Goal: Task Accomplishment & Management: Manage account settings

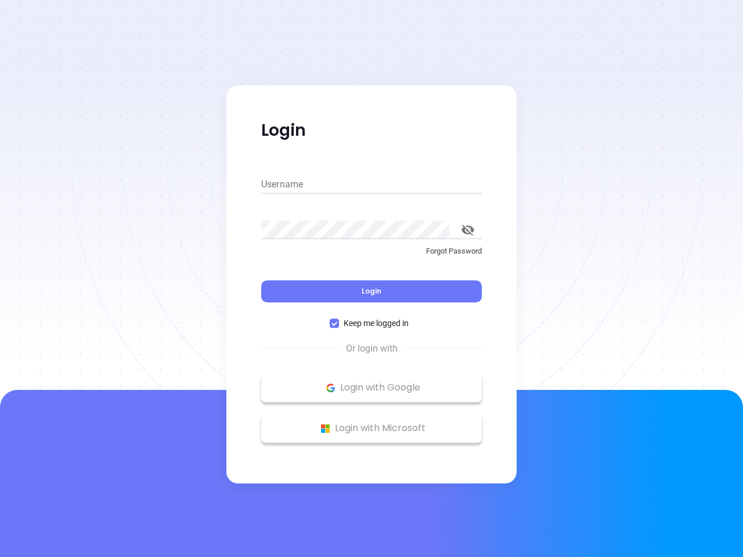
click at [372, 279] on div "Login" at bounding box center [371, 285] width 221 height 36
click at [372, 185] on input "Username" at bounding box center [371, 184] width 221 height 19
click at [468, 230] on icon "toggle password visibility" at bounding box center [468, 230] width 13 height 11
click at [372, 292] on span "Login" at bounding box center [372, 291] width 20 height 10
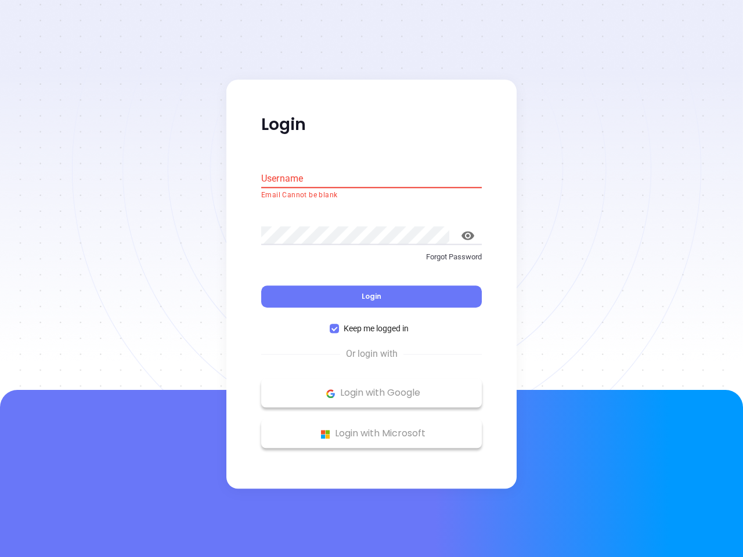
click at [372, 323] on span "Keep me logged in" at bounding box center [376, 329] width 74 height 13
click at [339, 325] on input "Keep me logged in" at bounding box center [334, 329] width 9 height 9
checkbox input "false"
click at [372, 388] on p "Login with Google" at bounding box center [371, 393] width 209 height 17
click at [372, 429] on p "Login with Microsoft" at bounding box center [371, 434] width 209 height 17
